Goal: Information Seeking & Learning: Find specific page/section

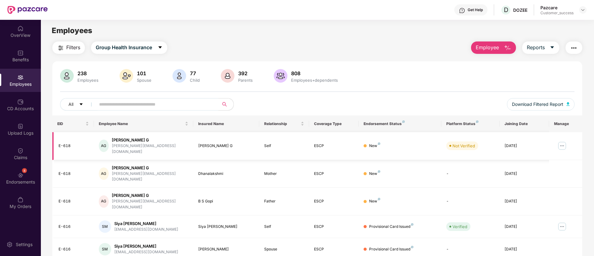
scroll to position [20, 0]
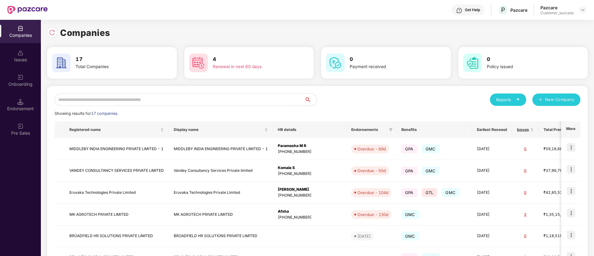
click at [163, 95] on input "text" at bounding box center [180, 100] width 250 height 12
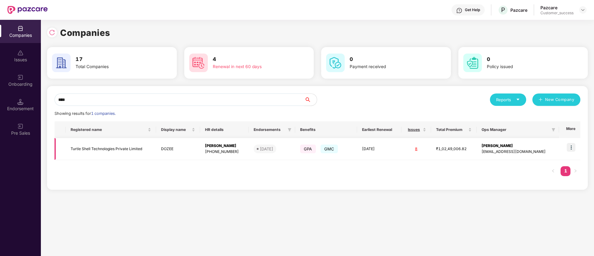
type input "****"
click at [114, 140] on td "Turtle Shell Technologies Private Limited" at bounding box center [111, 149] width 91 height 22
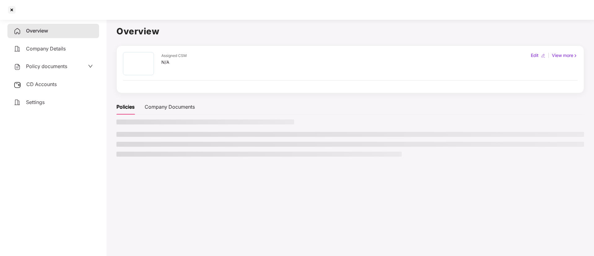
click at [114, 140] on main "Overview Assigned CSM N/A Edit | View more Policies Company Documents" at bounding box center [351, 145] width 488 height 256
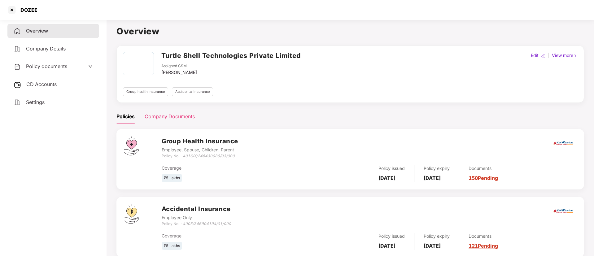
click at [174, 118] on div "Company Documents" at bounding box center [170, 117] width 50 height 8
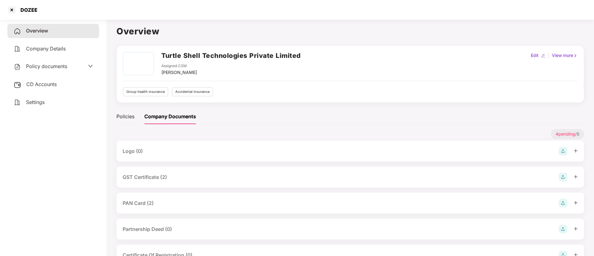
click at [63, 61] on div "Policy documents" at bounding box center [53, 66] width 92 height 14
click at [58, 64] on span "Policy documents" at bounding box center [46, 66] width 41 height 6
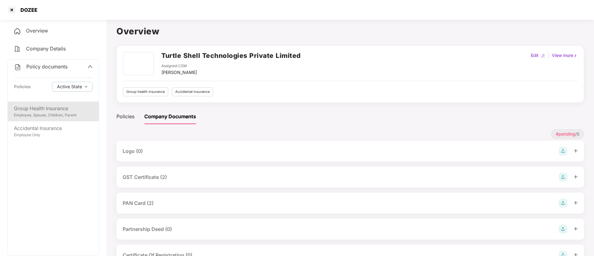
click at [36, 112] on div "Group Health Insurance" at bounding box center [53, 109] width 79 height 8
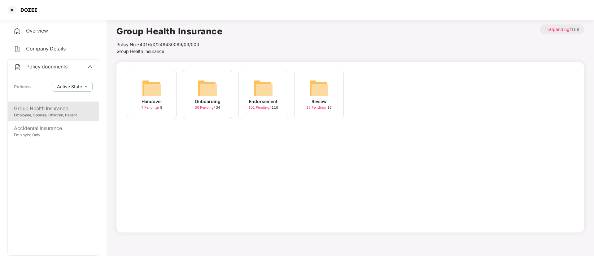
click at [249, 96] on div "Endorsement 101 Pending / 110" at bounding box center [264, 95] width 50 height 50
click at [273, 89] on img at bounding box center [263, 88] width 20 height 20
click at [167, 98] on div "[DATE] 12:32:30" at bounding box center [152, 101] width 34 height 7
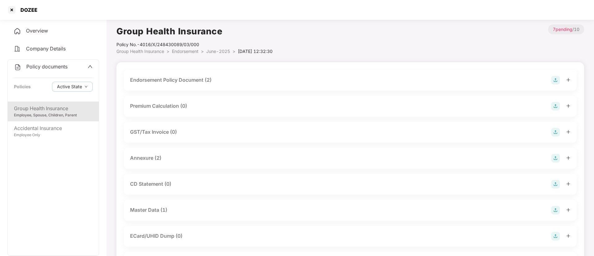
click at [342, 82] on div "Endorsement Policy Document (2)" at bounding box center [350, 80] width 441 height 9
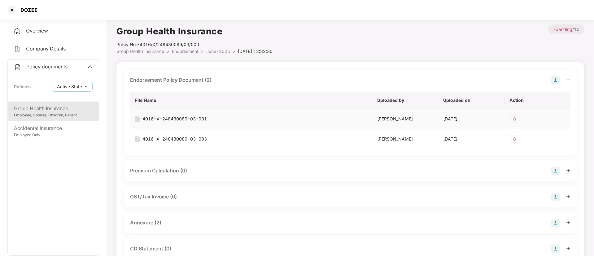
click at [189, 116] on div "4016-X-248430089-03-001" at bounding box center [175, 119] width 64 height 7
click at [175, 138] on div "4016-X-248430089-03-003" at bounding box center [175, 139] width 64 height 7
click at [219, 54] on span "June-2025" at bounding box center [218, 51] width 24 height 5
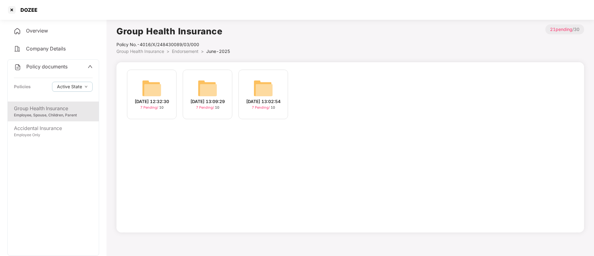
click at [268, 81] on img at bounding box center [263, 88] width 20 height 20
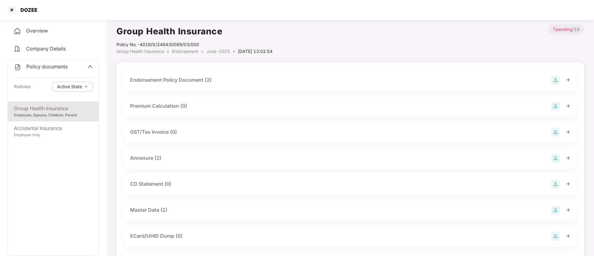
click at [231, 76] on div "Endorsement Policy Document (2)" at bounding box center [350, 80] width 441 height 9
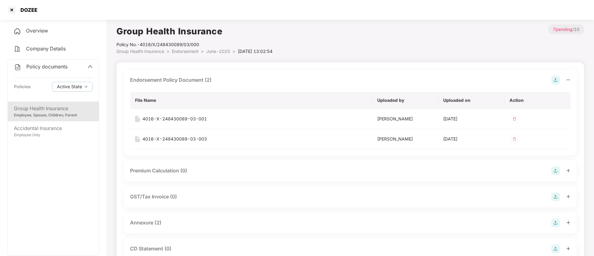
click at [187, 52] on span "Endorsement" at bounding box center [185, 51] width 27 height 5
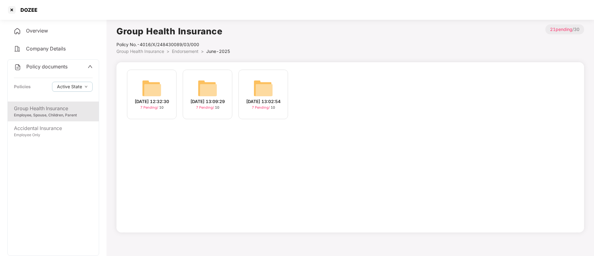
click at [276, 93] on div "[DATE] 13:02:54 7 Pending / 10" at bounding box center [264, 95] width 50 height 50
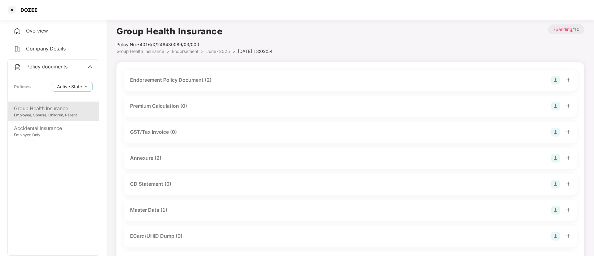
click at [212, 79] on div "Endorsement Policy Document (2)" at bounding box center [170, 80] width 81 height 8
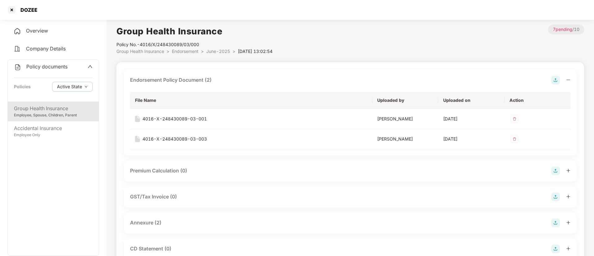
click at [156, 52] on span "Group Health Insurance" at bounding box center [140, 51] width 48 height 5
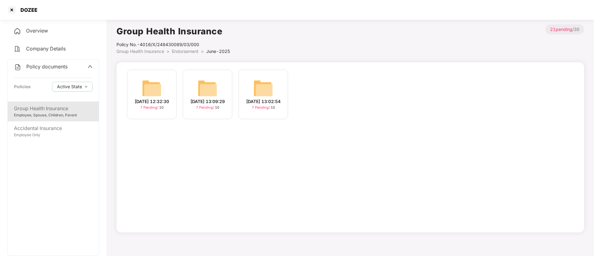
click at [186, 54] on li "Endorsement >" at bounding box center [189, 51] width 34 height 7
click at [186, 52] on span "Endorsement" at bounding box center [185, 51] width 27 height 5
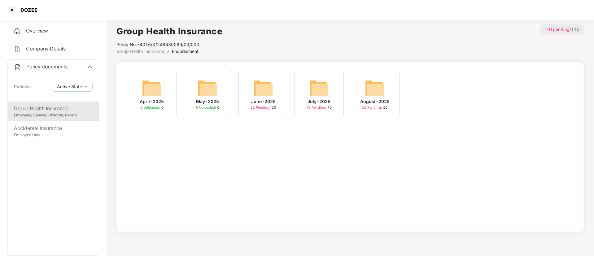
click at [267, 99] on div "June-2025" at bounding box center [263, 101] width 24 height 7
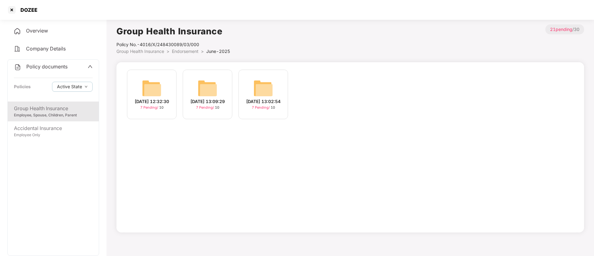
click at [183, 53] on span "Endorsement" at bounding box center [185, 51] width 27 height 5
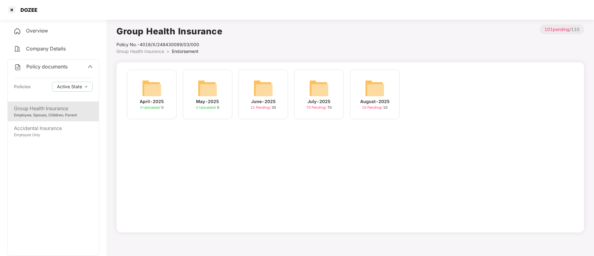
click at [325, 93] on img at bounding box center [319, 88] width 20 height 20
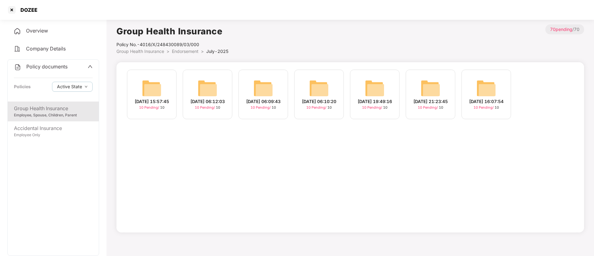
click at [182, 53] on span "Endorsement" at bounding box center [185, 51] width 27 height 5
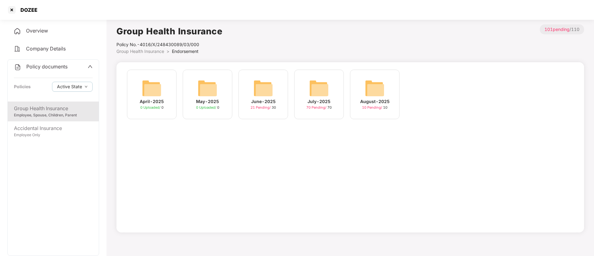
click at [139, 51] on span "Group Health Insurance" at bounding box center [140, 51] width 48 height 5
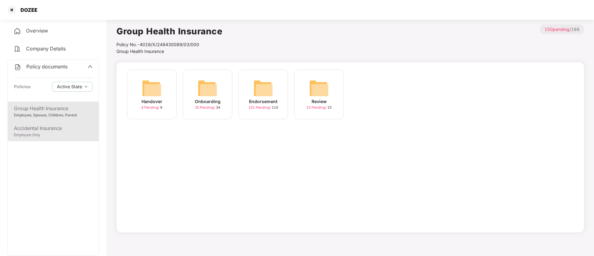
click at [37, 132] on div "Employee Only" at bounding box center [53, 135] width 79 height 6
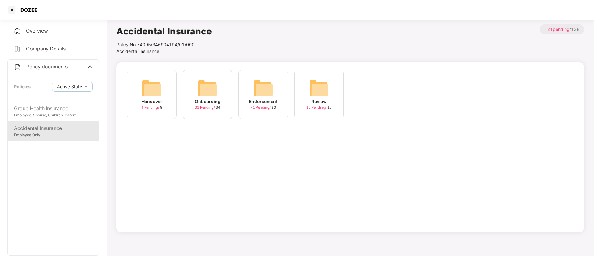
click at [258, 97] on img at bounding box center [263, 88] width 20 height 20
click at [266, 90] on img at bounding box center [263, 88] width 20 height 20
click at [207, 93] on img at bounding box center [208, 88] width 20 height 20
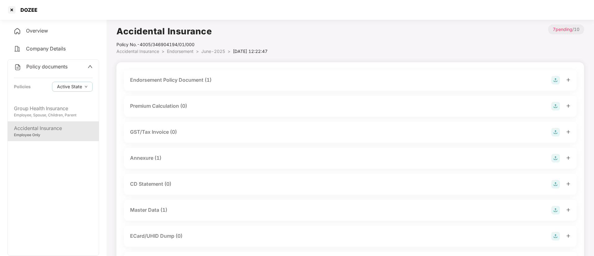
click at [215, 81] on div "Endorsement Policy Document (1)" at bounding box center [350, 80] width 441 height 9
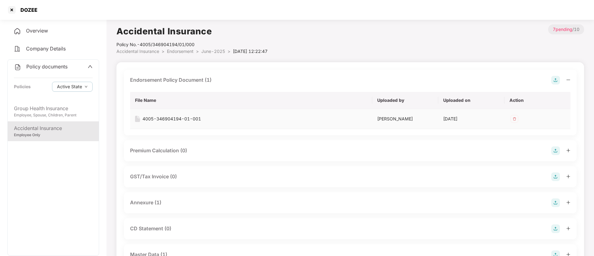
click at [169, 119] on div "4005-346904194-01-001" at bounding box center [172, 119] width 59 height 7
click at [153, 50] on span "Accidental Insurance" at bounding box center [137, 51] width 43 height 5
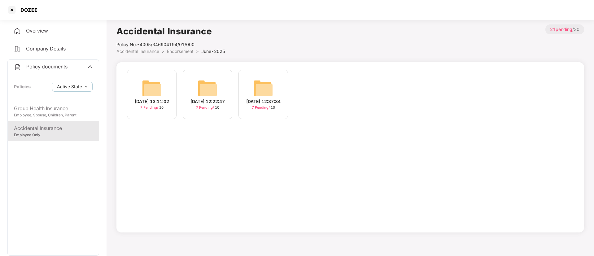
click at [269, 98] on div "[DATE] 12:37:34" at bounding box center [263, 101] width 34 height 7
